Goal: Task Accomplishment & Management: Manage account settings

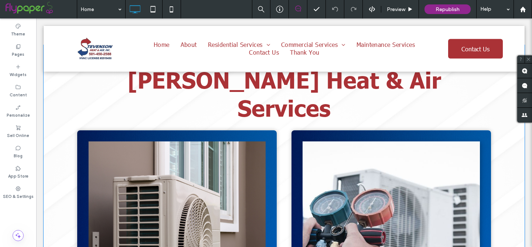
scroll to position [816, 0]
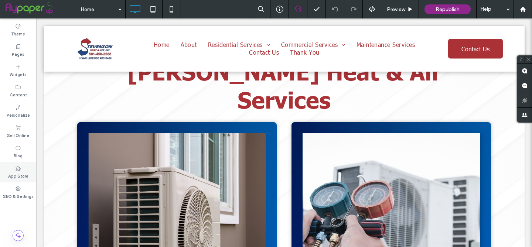
click at [20, 176] on label "App Store" at bounding box center [18, 176] width 20 height 8
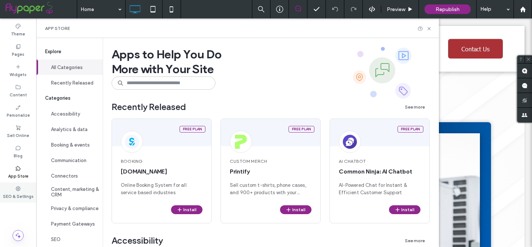
click at [20, 190] on icon at bounding box center [18, 189] width 6 height 6
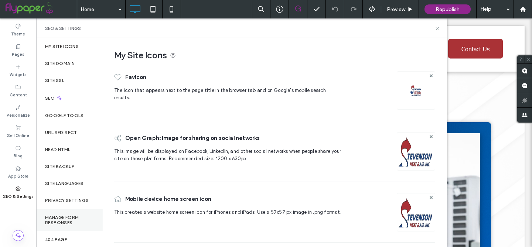
click at [58, 222] on label "Manage Form Responses" at bounding box center [69, 220] width 49 height 10
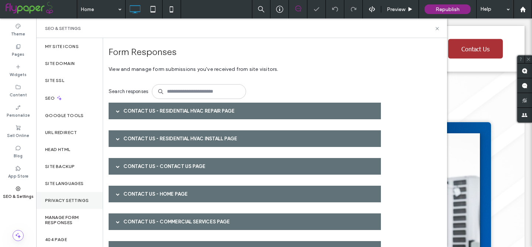
click at [57, 203] on label "Privacy Settings" at bounding box center [67, 200] width 44 height 5
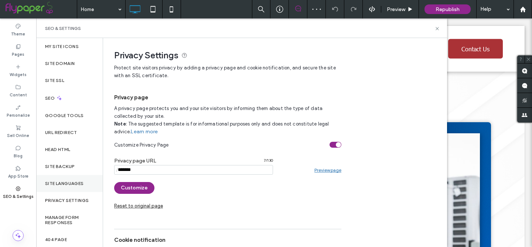
click at [56, 186] on label "Site Languages" at bounding box center [64, 183] width 39 height 5
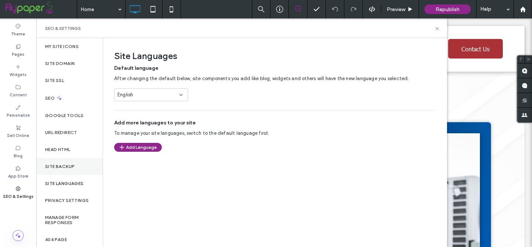
click at [55, 168] on label "Site Backup" at bounding box center [60, 166] width 30 height 5
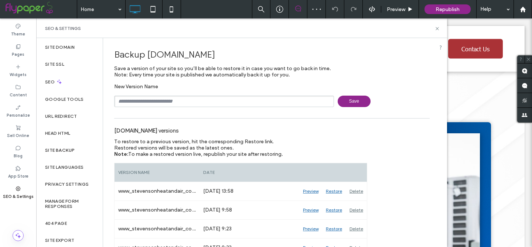
scroll to position [40, 0]
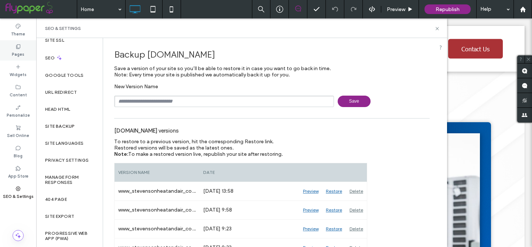
click at [17, 48] on icon at bounding box center [18, 47] width 6 height 6
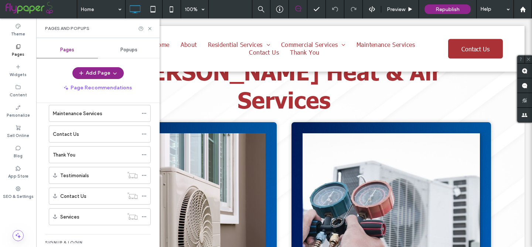
scroll to position [92, 0]
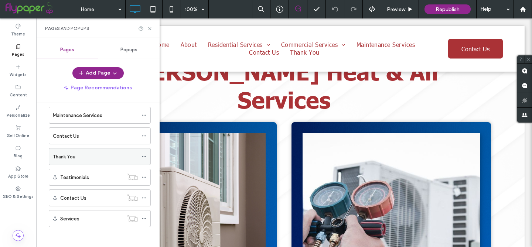
click at [145, 156] on icon at bounding box center [144, 156] width 5 height 5
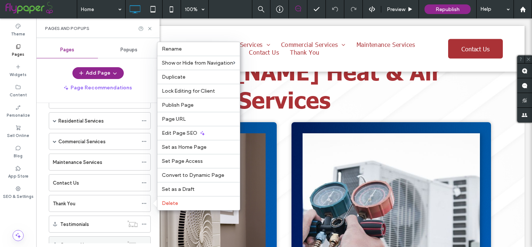
scroll to position [41, 0]
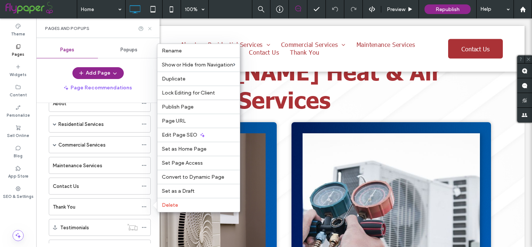
click at [150, 29] on use at bounding box center [149, 28] width 3 height 3
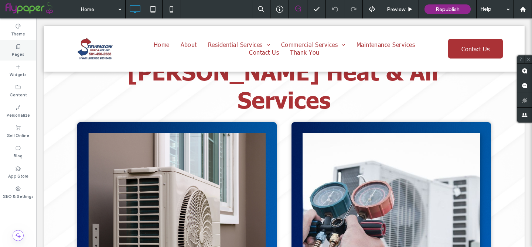
click at [18, 49] on icon at bounding box center [18, 47] width 6 height 6
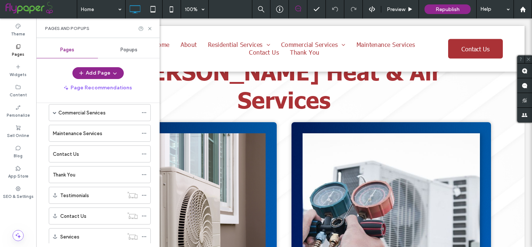
scroll to position [90, 0]
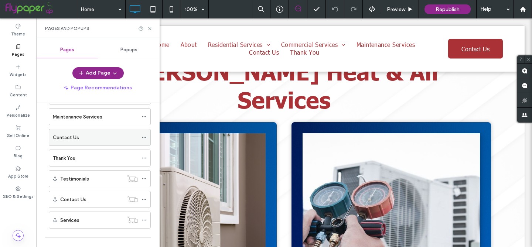
click at [75, 143] on div "Contact Us" at bounding box center [95, 137] width 85 height 16
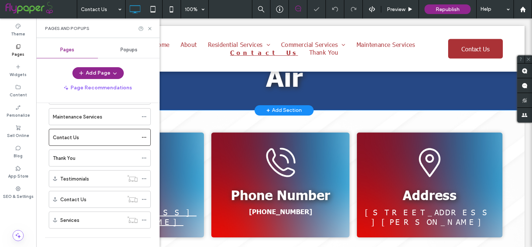
scroll to position [104, 0]
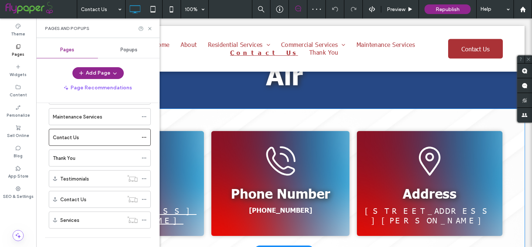
click at [178, 109] on div "A black and white envelope icon on a white background. Email stevensonheatandai…" at bounding box center [284, 180] width 481 height 142
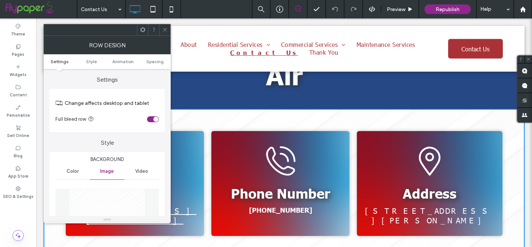
click at [167, 33] on span at bounding box center [165, 29] width 6 height 11
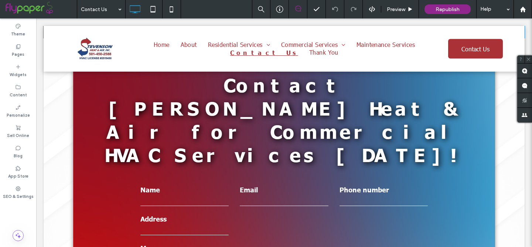
scroll to position [318, 0]
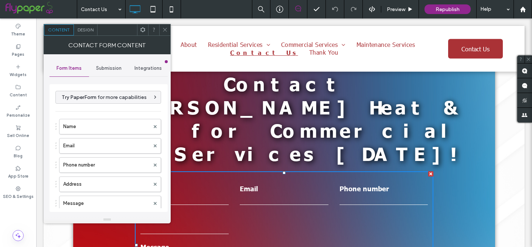
click at [113, 69] on span "Submission" at bounding box center [109, 68] width 26 height 6
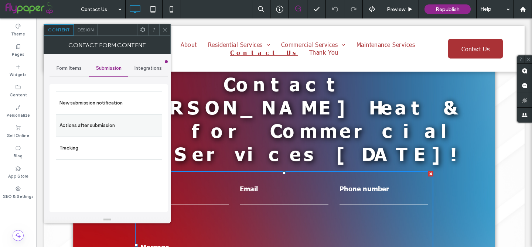
click at [116, 122] on label "Actions after submission" at bounding box center [109, 125] width 99 height 15
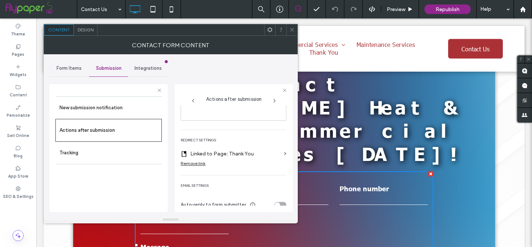
scroll to position [137, 0]
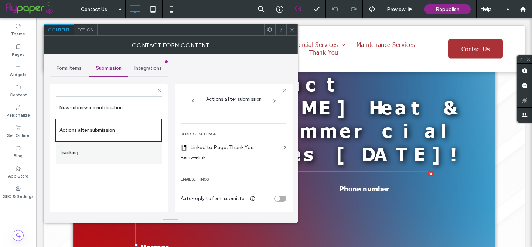
click at [134, 155] on label "Tracking" at bounding box center [109, 153] width 99 height 15
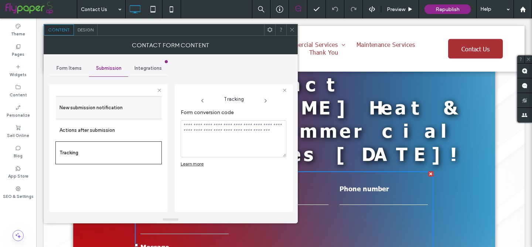
click at [142, 112] on label "New submission notification" at bounding box center [109, 108] width 99 height 15
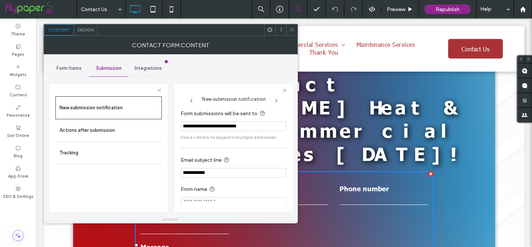
click at [293, 31] on icon at bounding box center [293, 30] width 6 height 6
